Goal: Task Accomplishment & Management: Use online tool/utility

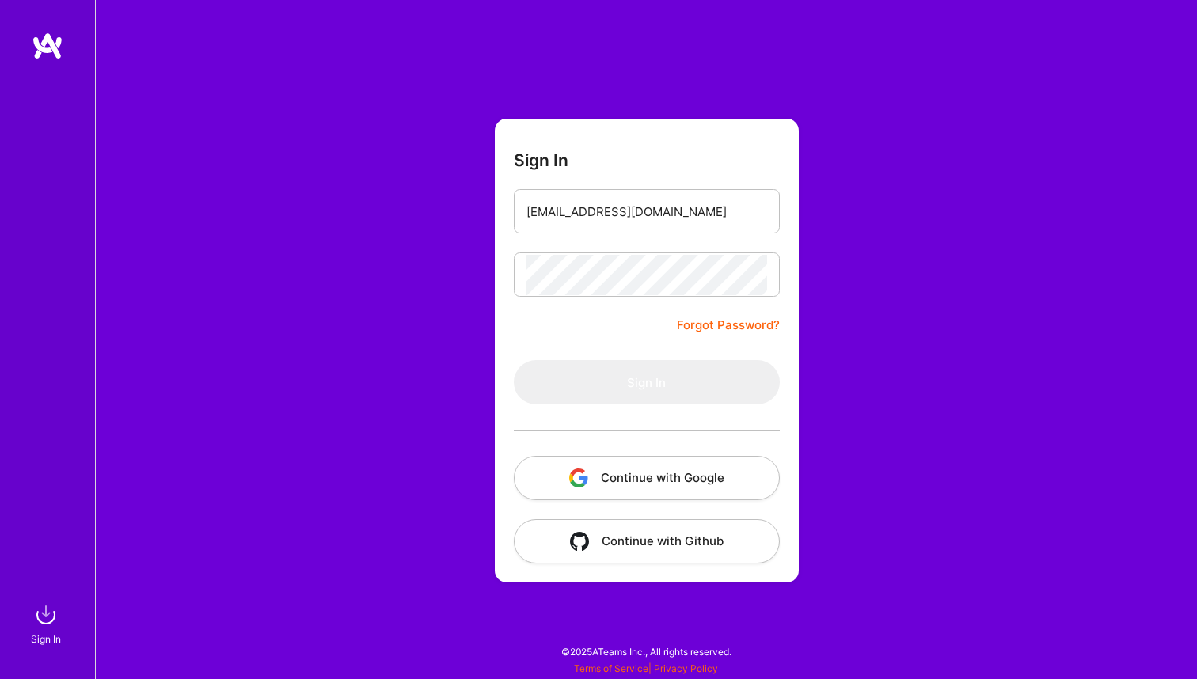
type input "[EMAIL_ADDRESS][DOMAIN_NAME]"
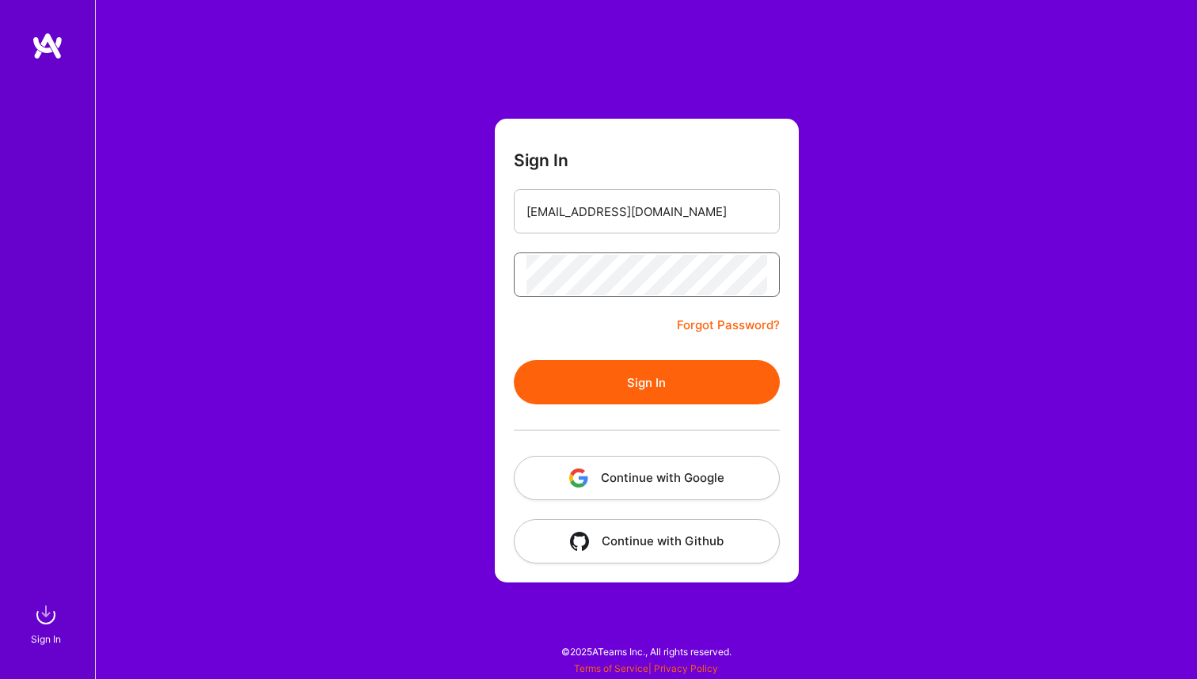
click at [646, 382] on button "Sign In" at bounding box center [647, 382] width 266 height 44
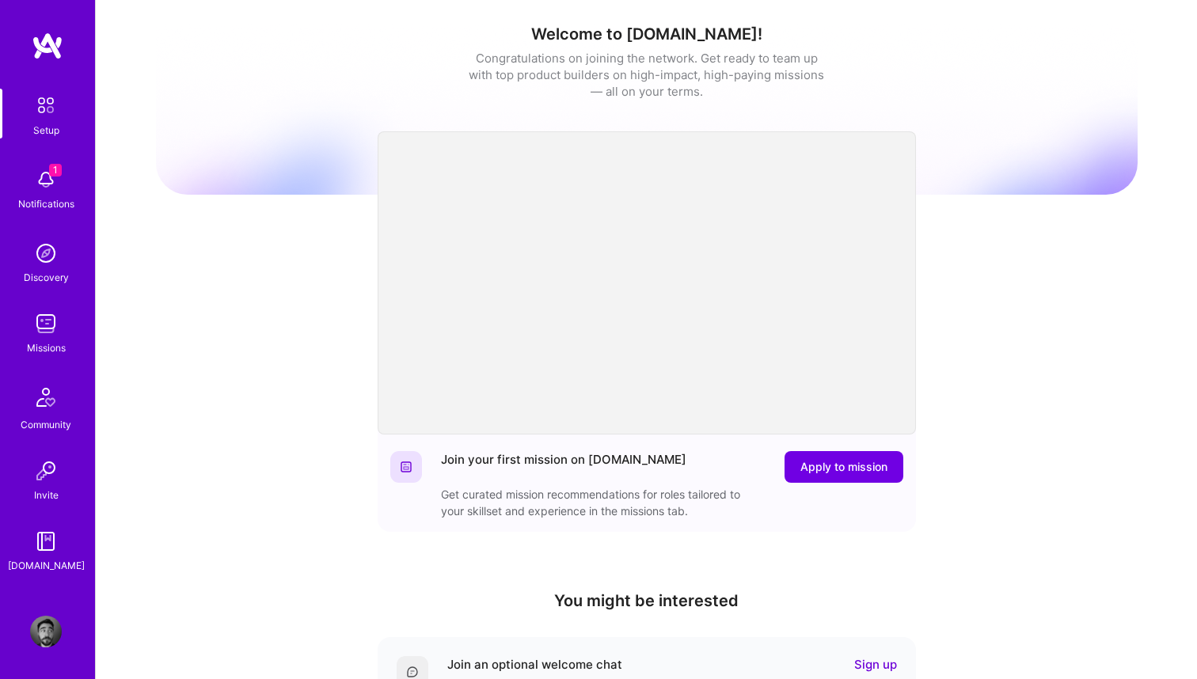
click at [38, 181] on img at bounding box center [46, 180] width 32 height 32
click at [41, 113] on img at bounding box center [45, 105] width 33 height 33
click at [47, 314] on img at bounding box center [46, 324] width 32 height 32
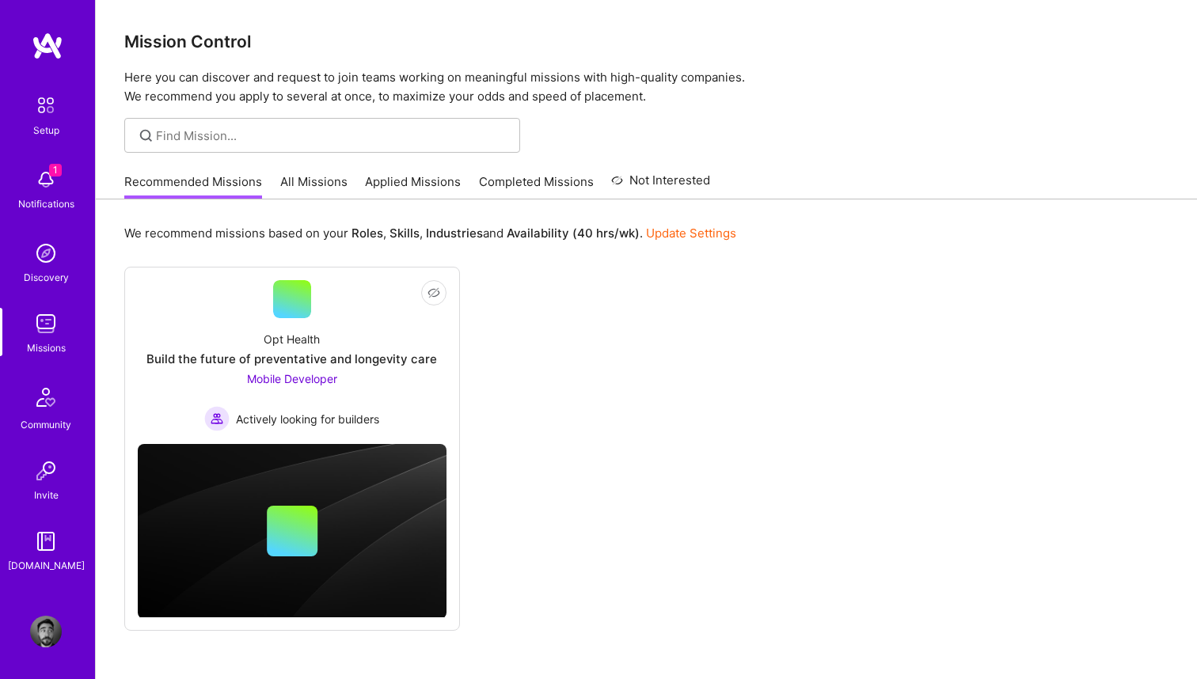
click at [313, 179] on link "All Missions" at bounding box center [313, 186] width 67 height 26
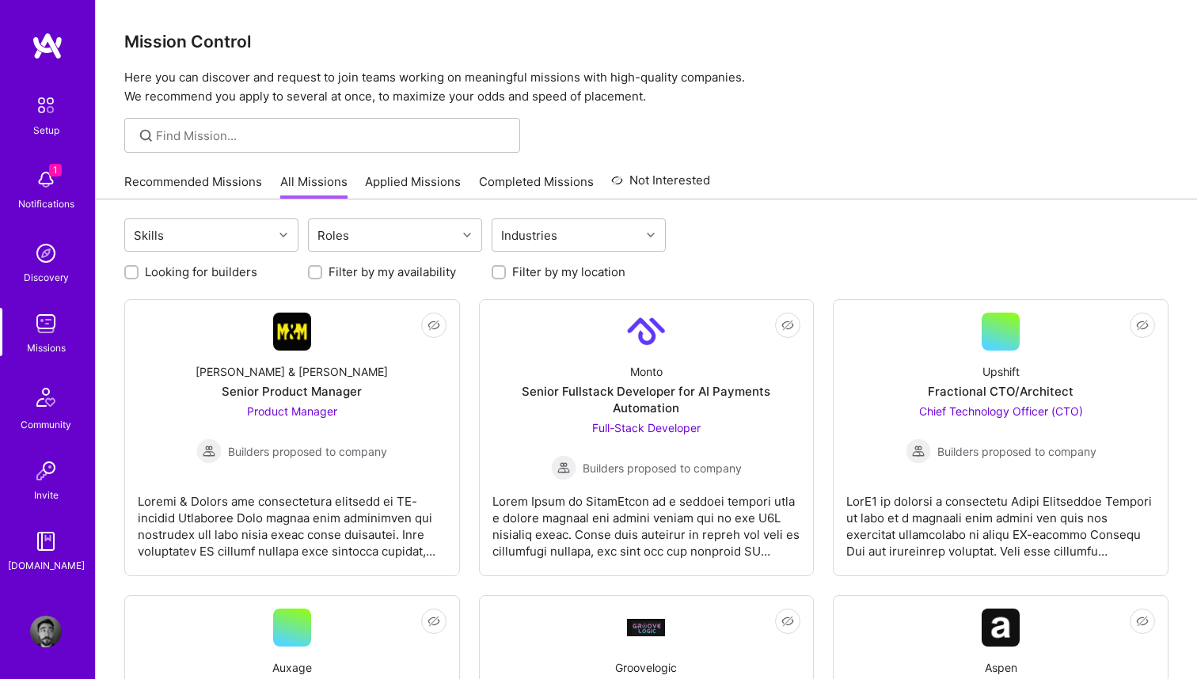
click at [210, 179] on link "Recommended Missions" at bounding box center [193, 186] width 138 height 26
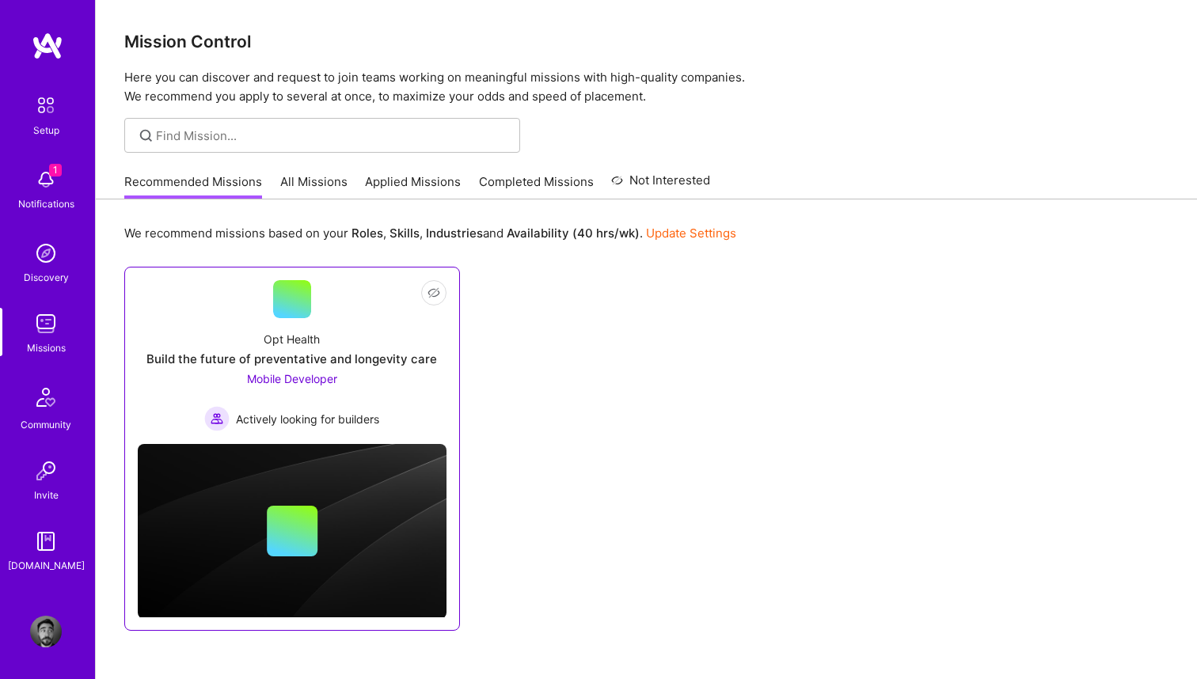
click at [347, 370] on div "Opt Health Build the future of preventative and longevity care Mobile Developer…" at bounding box center [292, 374] width 309 height 113
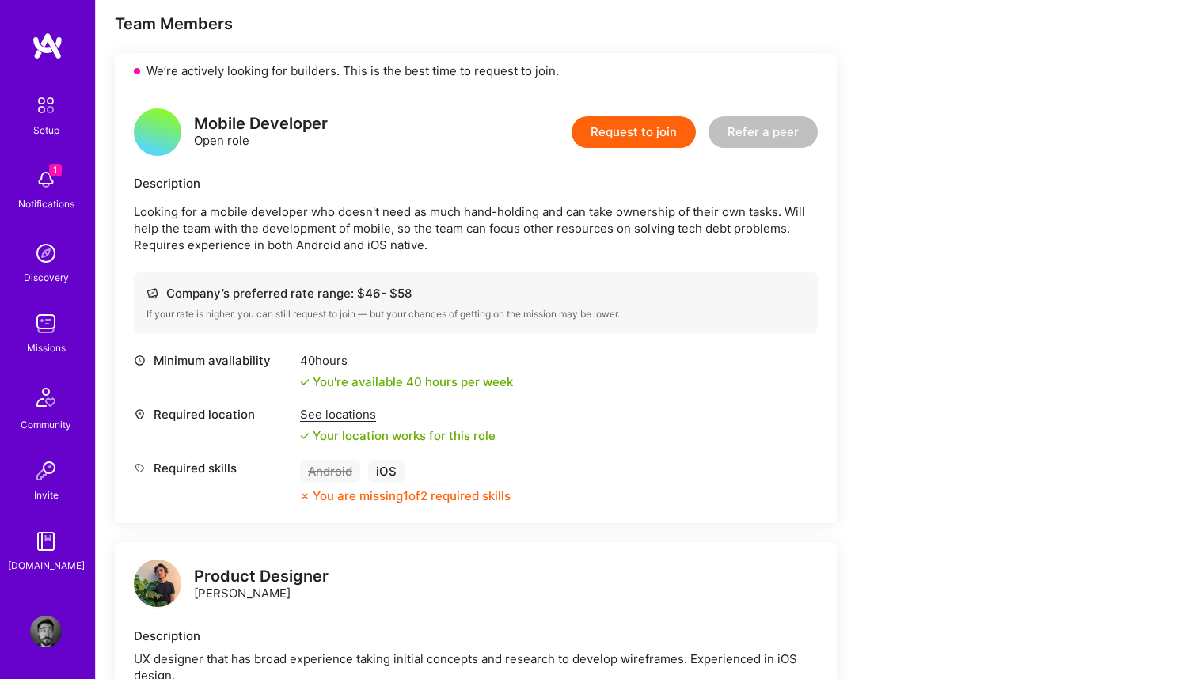
scroll to position [317, 0]
